Goal: Information Seeking & Learning: Learn about a topic

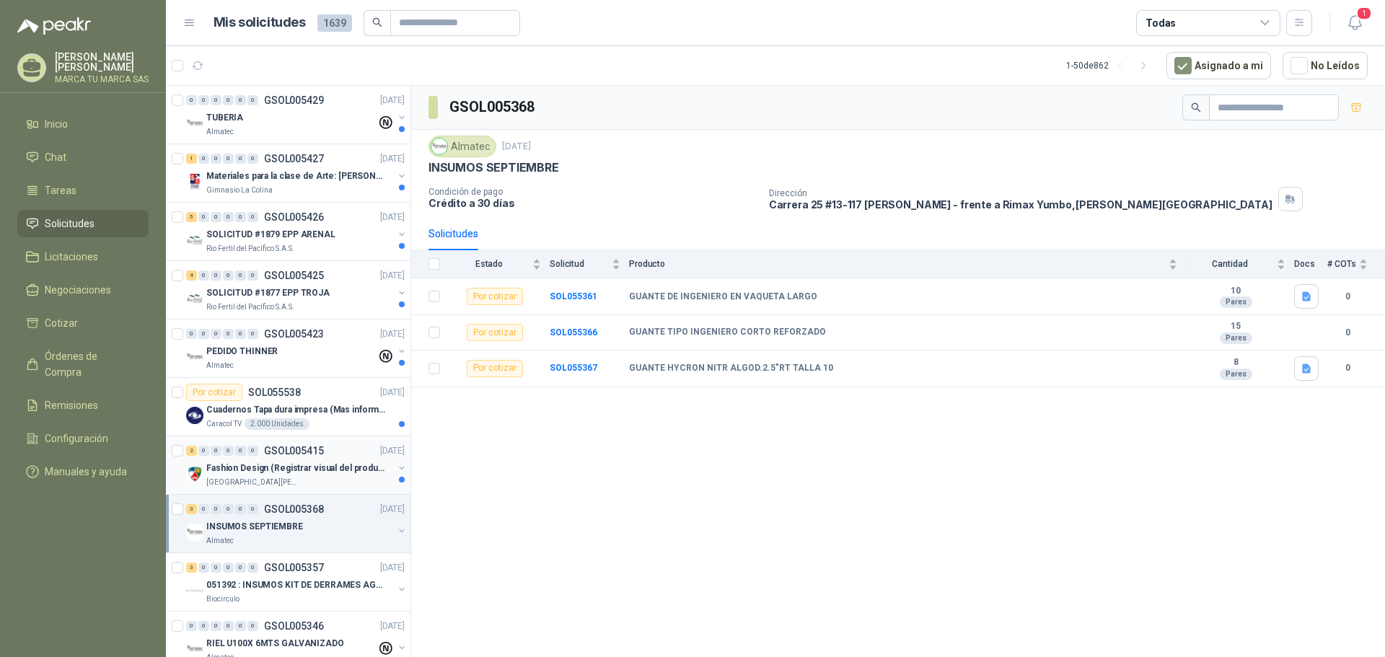
drag, startPoint x: 285, startPoint y: 481, endPoint x: 286, endPoint y: 474, distance: 7.3
click at [285, 481] on div "[GEOGRAPHIC_DATA]" at bounding box center [299, 483] width 187 height 12
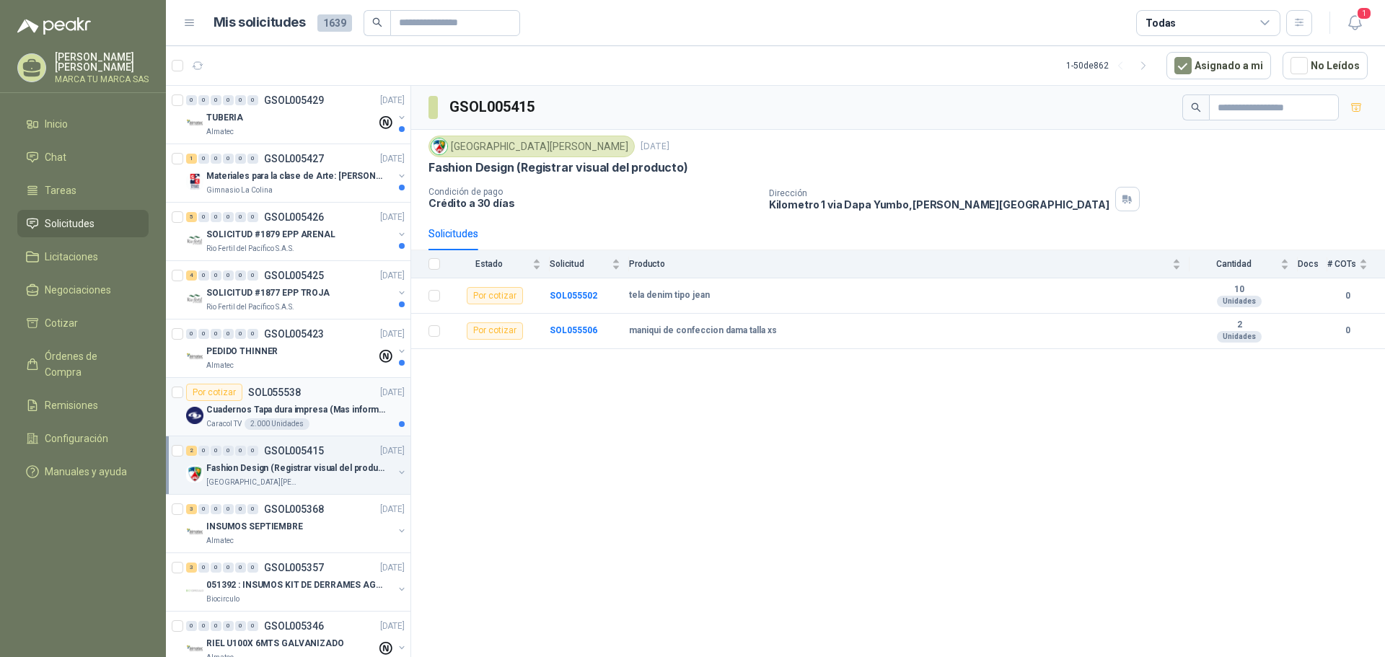
click at [320, 408] on p "Cuadernos Tapa dura impresa (Mas informacion en el adjunto)" at bounding box center [296, 410] width 180 height 14
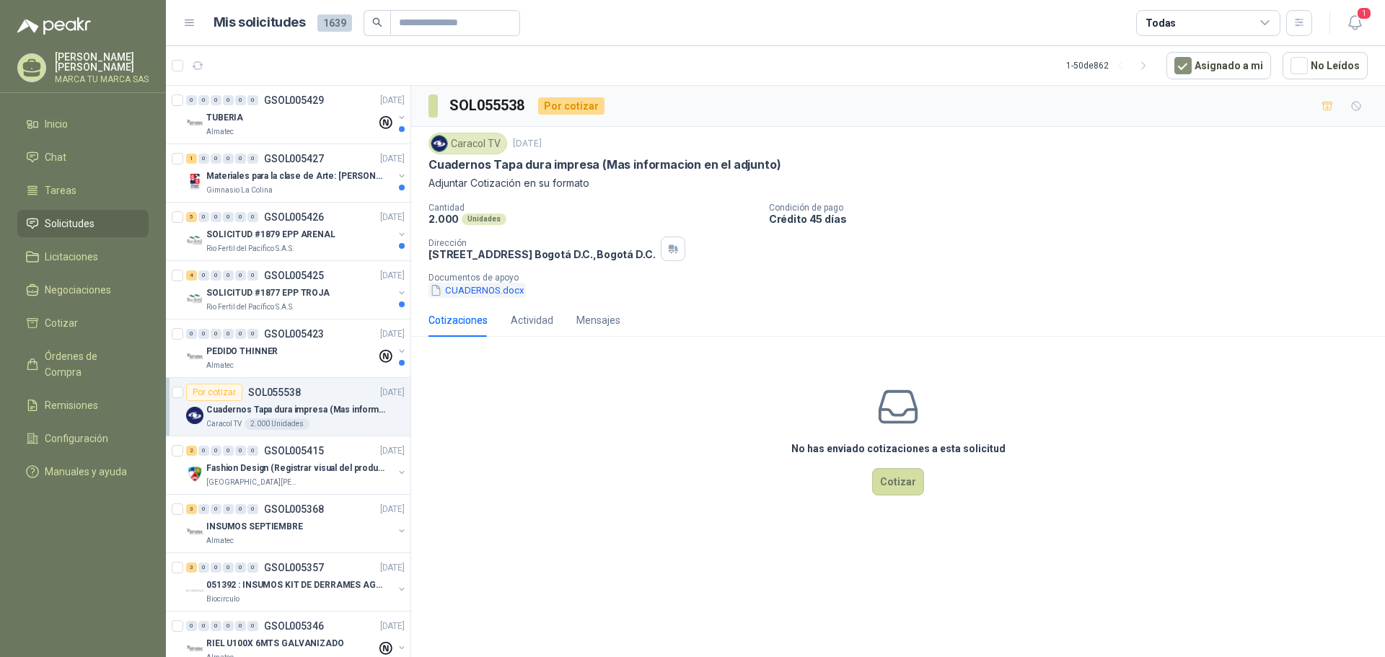
click at [512, 291] on button "CUADERNOS.docx" at bounding box center [477, 290] width 97 height 15
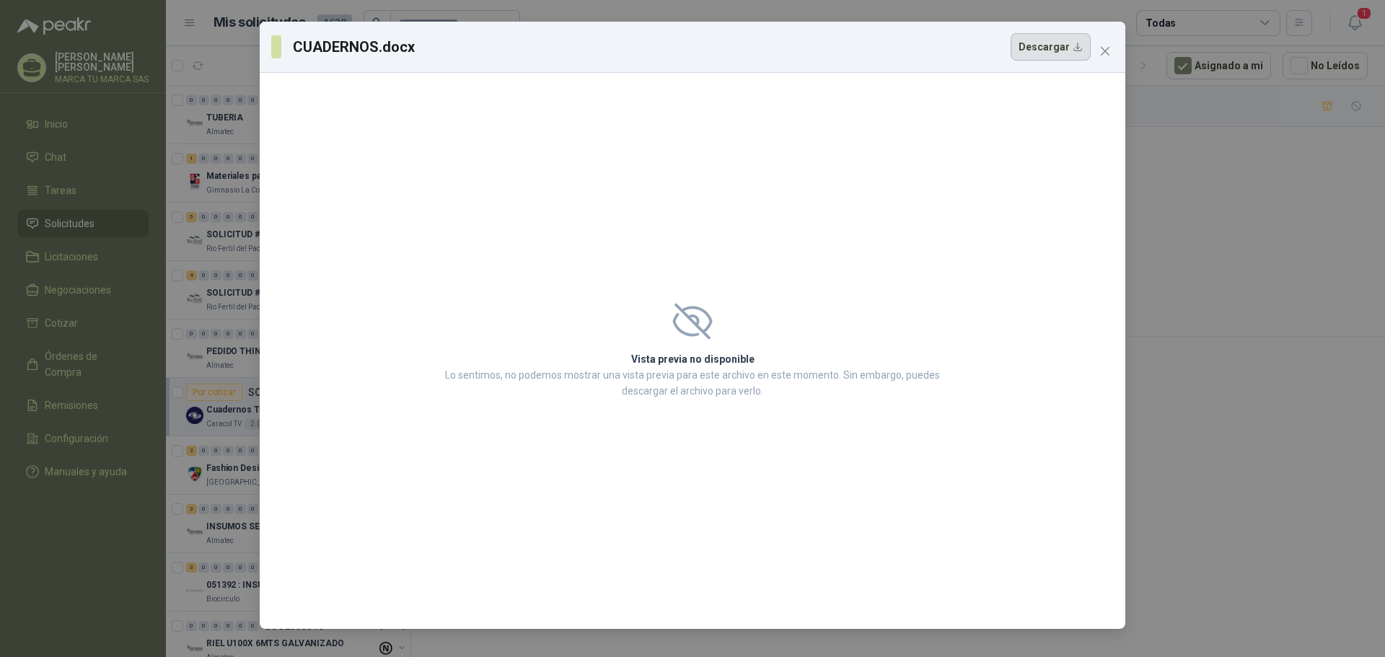
click at [1062, 41] on button "Descargar" at bounding box center [1051, 46] width 80 height 27
drag, startPoint x: 1106, startPoint y: 52, endPoint x: 1169, endPoint y: 294, distance: 249.7
click at [1106, 52] on icon "close" at bounding box center [1105, 51] width 9 height 9
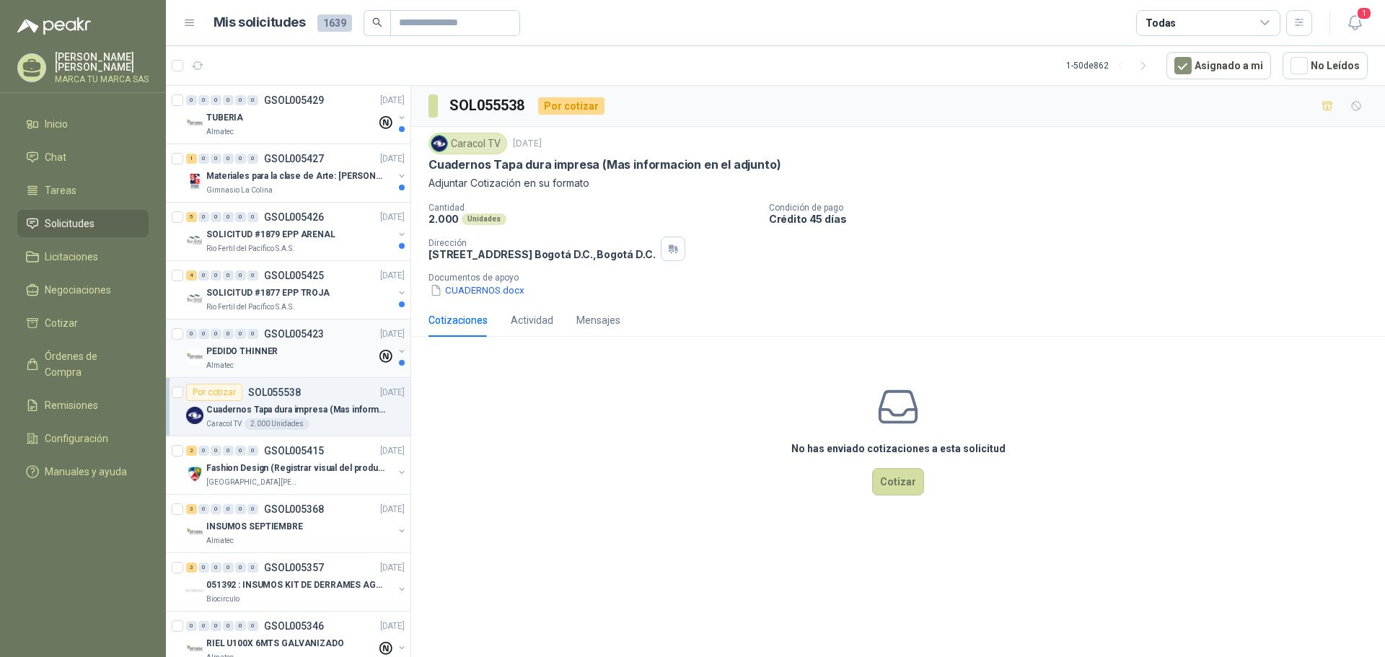
click at [294, 358] on div "PEDIDO THINNER" at bounding box center [291, 351] width 170 height 17
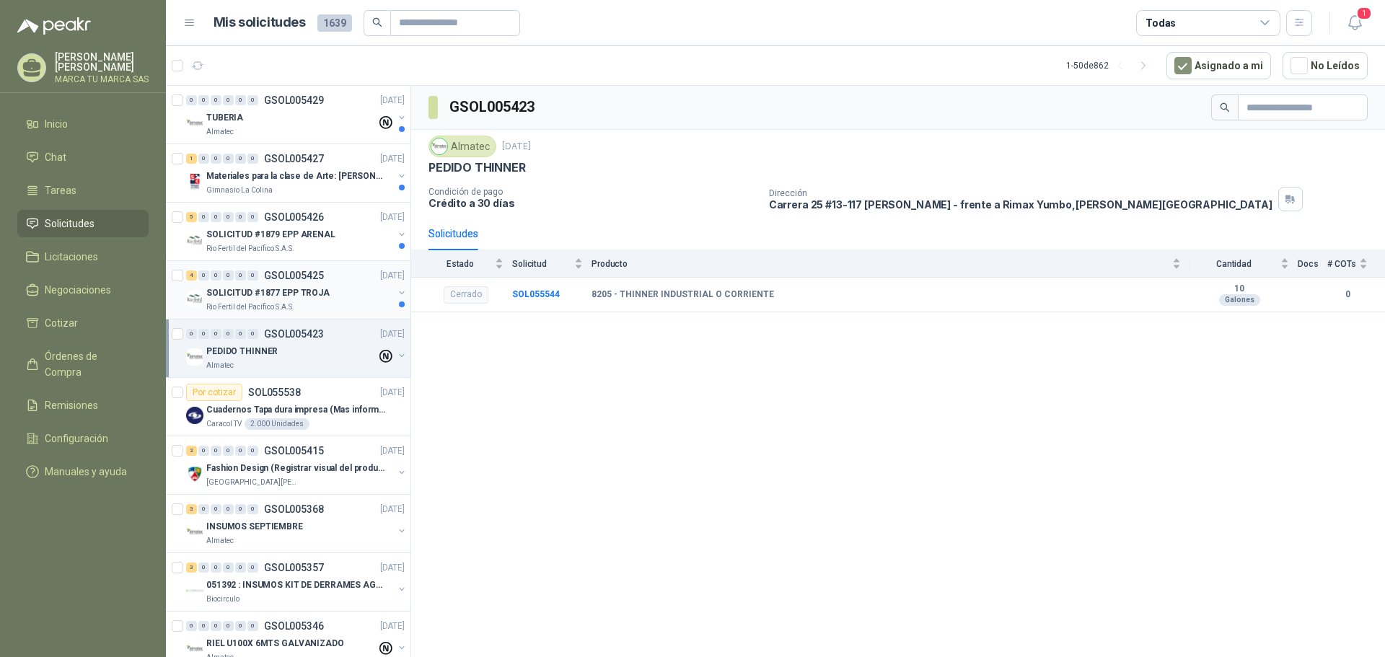
click at [335, 298] on div "SOLICITUD #1877 EPP TROJA" at bounding box center [299, 292] width 187 height 17
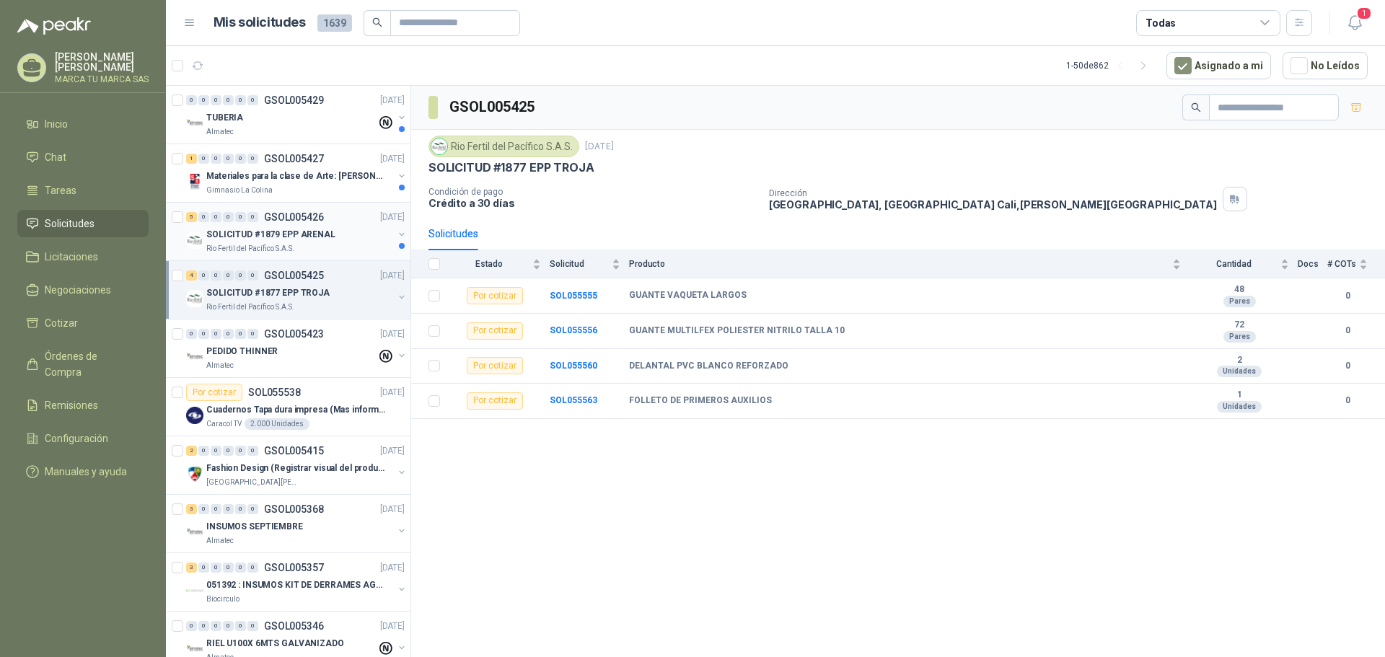
click at [330, 247] on div "Rio Fertil del Pacífico S.A.S." at bounding box center [299, 249] width 187 height 12
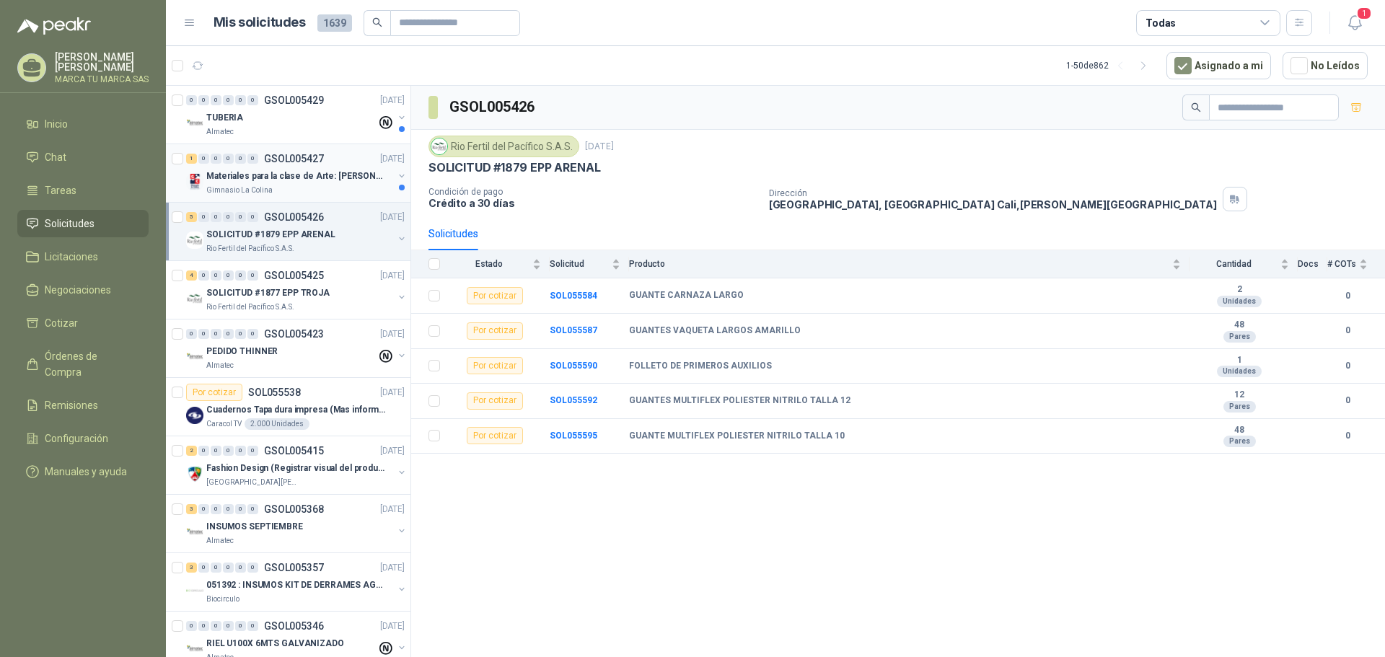
click at [342, 188] on div "Gimnasio La Colina" at bounding box center [299, 191] width 187 height 12
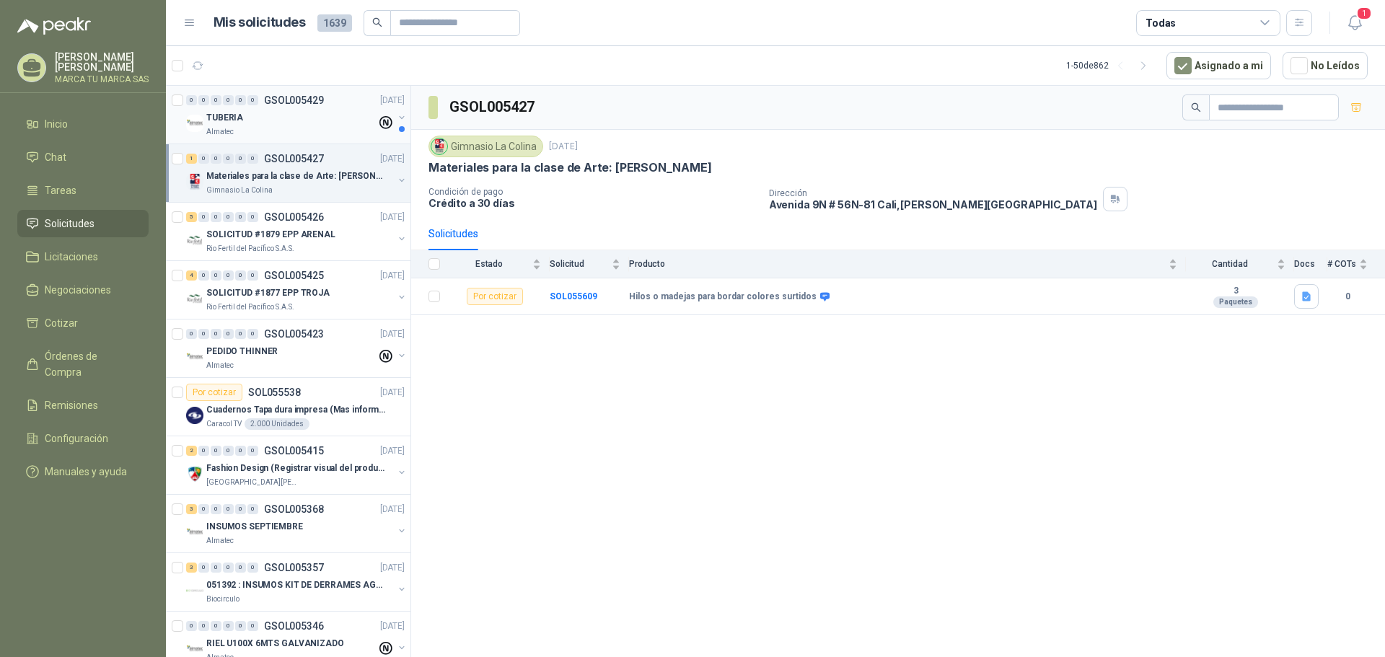
click at [341, 120] on div "TUBERIA" at bounding box center [291, 117] width 170 height 17
